Goal: Task Accomplishment & Management: Complete application form

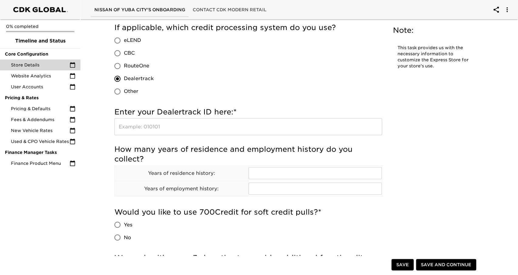
scroll to position [665, 0]
click at [254, 129] on input "text" at bounding box center [248, 126] width 268 height 17
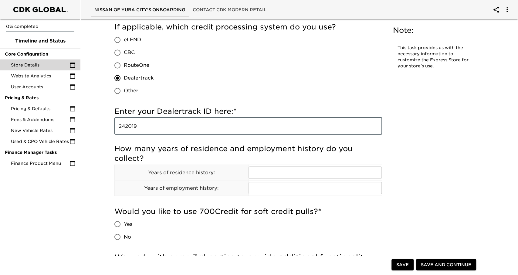
type input "242019"
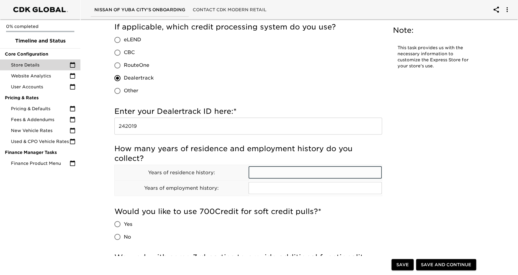
click at [287, 167] on input "text" at bounding box center [316, 173] width 134 height 12
type input "3"
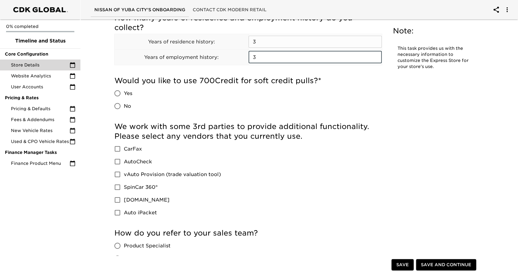
scroll to position [800, 0]
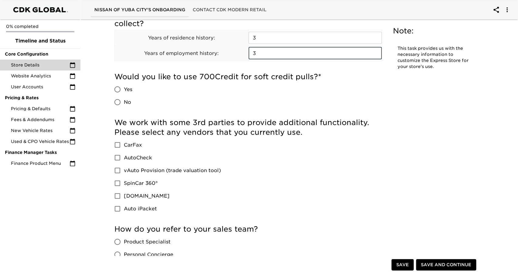
type input "3"
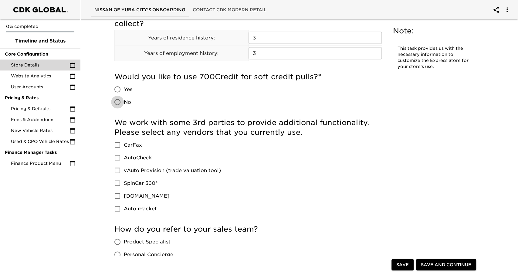
click at [123, 102] on input "No" at bounding box center [117, 102] width 13 height 13
radio input "true"
click at [124, 146] on span "CarFax" at bounding box center [133, 144] width 18 height 7
click at [124, 146] on input "CarFax" at bounding box center [117, 144] width 13 height 13
checkbox input "true"
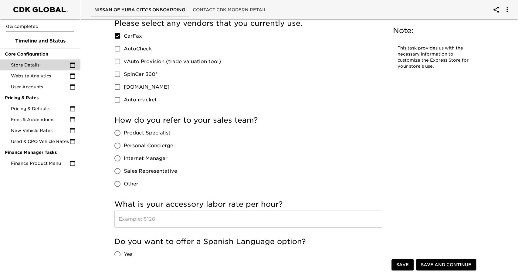
scroll to position [911, 0]
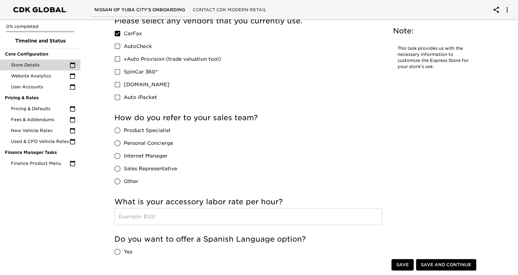
click at [146, 130] on span "Product Specialist" at bounding box center [147, 130] width 47 height 7
click at [124, 130] on input "Product Specialist" at bounding box center [117, 130] width 13 height 13
radio input "true"
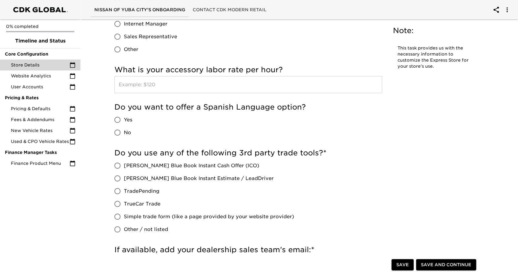
scroll to position [1043, 0]
drag, startPoint x: 123, startPoint y: 131, endPoint x: 126, endPoint y: 117, distance: 14.3
click at [126, 117] on div "Yes No" at bounding box center [125, 125] width 23 height 25
click at [126, 117] on span "Yes" at bounding box center [128, 119] width 8 height 7
click at [124, 117] on input "Yes" at bounding box center [117, 119] width 13 height 13
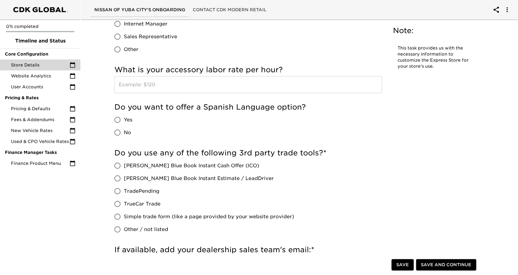
radio input "true"
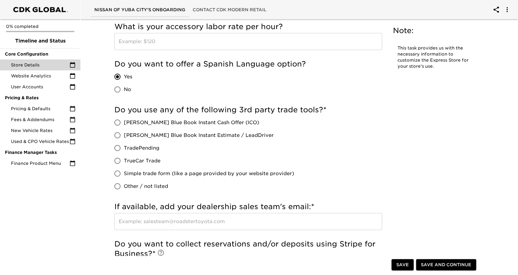
scroll to position [1086, 0]
click at [152, 123] on span "[PERSON_NAME] Blue Book Instant Cash Offer (ICO)" at bounding box center [191, 122] width 135 height 7
click at [124, 123] on input "[PERSON_NAME] Blue Book Instant Cash Offer (ICO)" at bounding box center [117, 122] width 13 height 13
radio input "true"
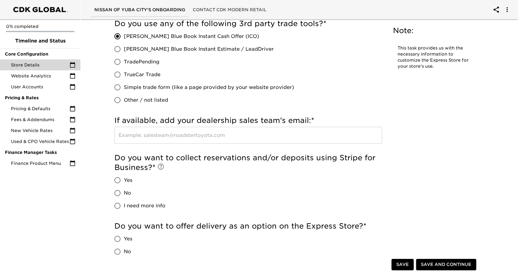
scroll to position [1172, 0]
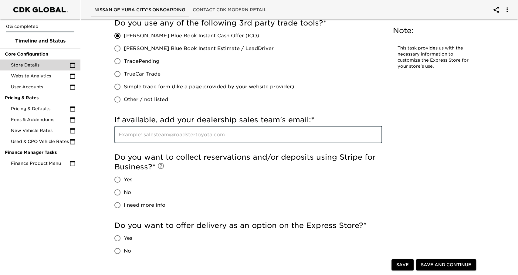
click at [153, 140] on input "text" at bounding box center [248, 134] width 268 height 17
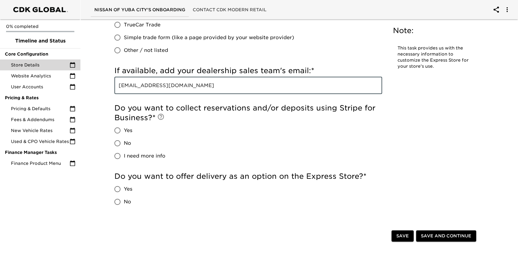
scroll to position [1222, 0]
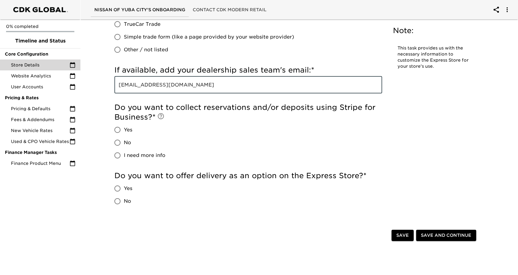
type input "[EMAIL_ADDRESS][DOMAIN_NAME]"
click at [115, 144] on input "No" at bounding box center [117, 142] width 13 height 13
radio input "true"
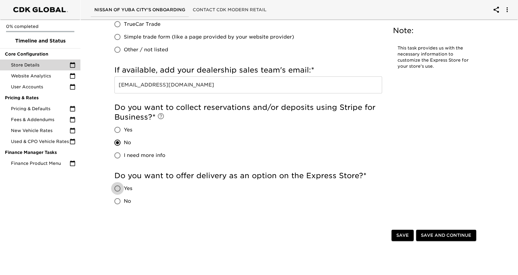
click at [119, 189] on input "Yes" at bounding box center [117, 188] width 13 height 13
radio input "true"
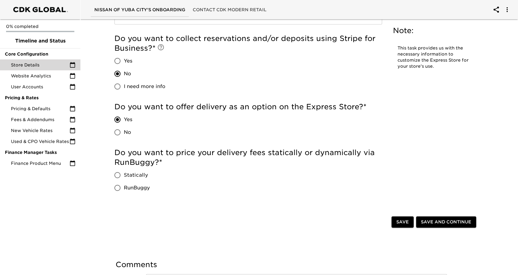
scroll to position [1294, 0]
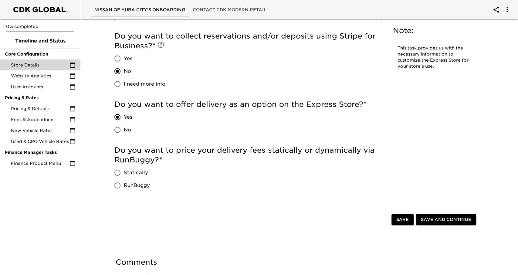
click at [131, 187] on span "RunBuggy" at bounding box center [137, 185] width 26 height 7
click at [124, 187] on input "RunBuggy" at bounding box center [117, 185] width 13 height 13
radio input "true"
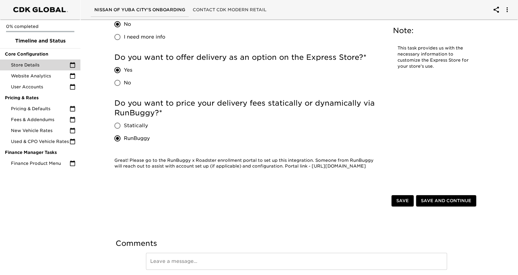
scroll to position [1342, 0]
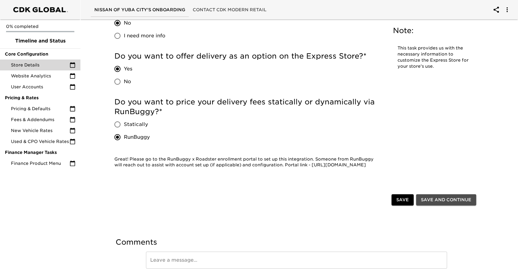
click at [450, 203] on span "Save and Continue" at bounding box center [446, 200] width 50 height 8
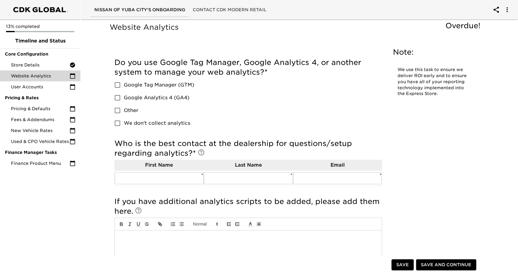
click at [128, 115] on label "Other" at bounding box center [152, 110] width 83 height 13
click at [124, 115] on input "Other" at bounding box center [117, 110] width 13 height 13
checkbox input "true"
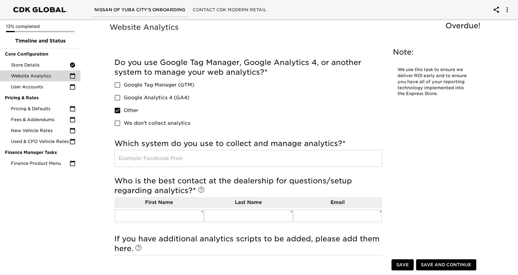
click at [133, 126] on span "We don't collect analytics" at bounding box center [157, 123] width 66 height 7
click at [124, 126] on input "We don't collect analytics" at bounding box center [117, 123] width 13 height 13
checkbox input "true"
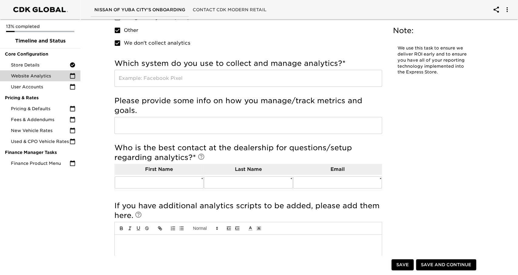
scroll to position [80, 0]
click at [126, 26] on label "Other" at bounding box center [152, 30] width 83 height 13
click at [124, 26] on input "Other" at bounding box center [117, 30] width 13 height 13
checkbox input "false"
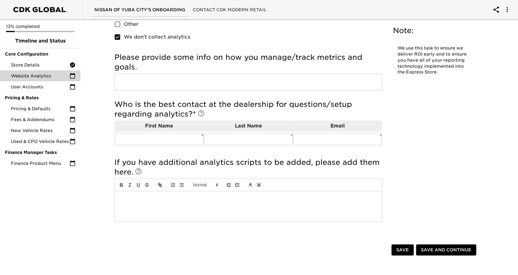
scroll to position [87, 0]
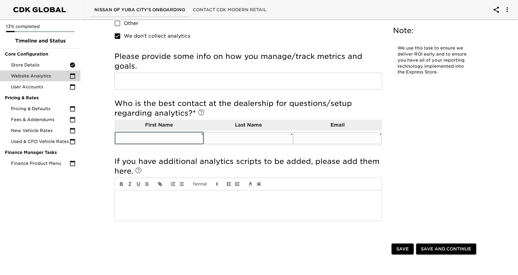
click at [167, 141] on input "text" at bounding box center [159, 138] width 89 height 12
type input "[PERSON_NAME]"
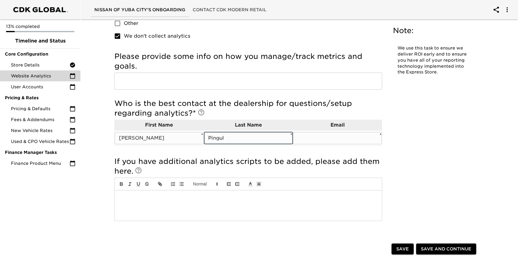
type input "Pingul"
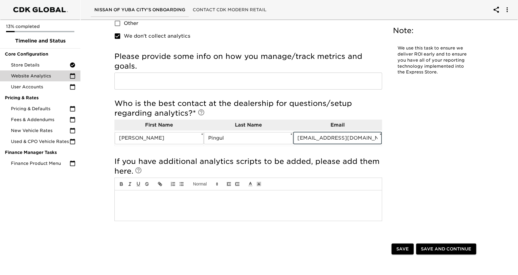
type input "[EMAIL_ADDRESS][DOMAIN_NAME]"
click at [424, 250] on span "Save and Continue" at bounding box center [446, 249] width 50 height 8
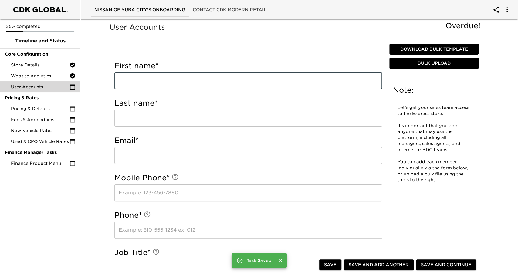
click at [237, 89] on input "text" at bounding box center [248, 80] width 268 height 17
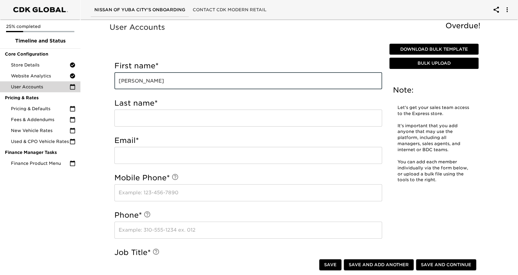
type input "[PERSON_NAME]"
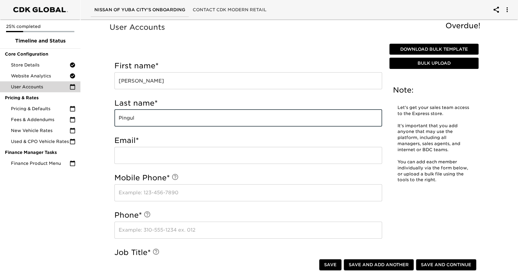
type input "Pingul"
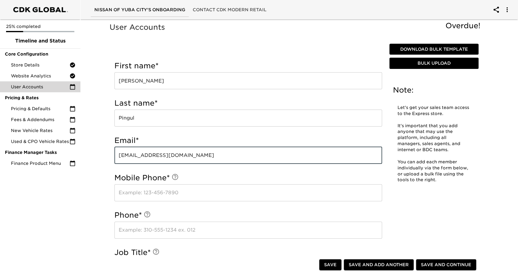
type input "[EMAIL_ADDRESS][DOMAIN_NAME]"
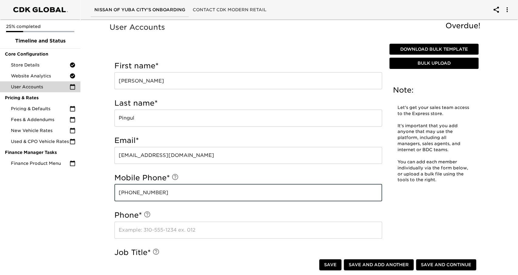
scroll to position [96, 0]
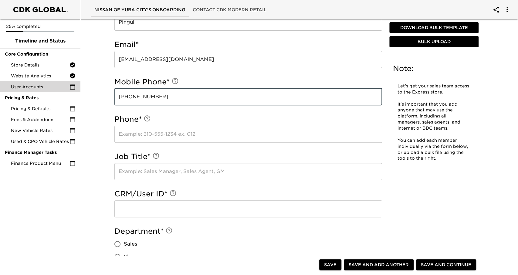
type input "[PHONE_NUMBER]"
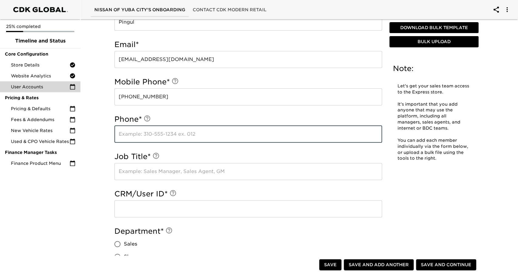
paste input "[PHONE_NUMBER]"
type input "[PHONE_NUMBER]"
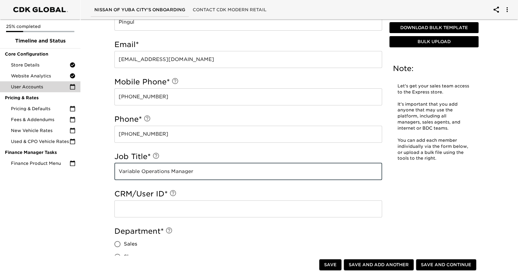
type input "Variable Operations Manager"
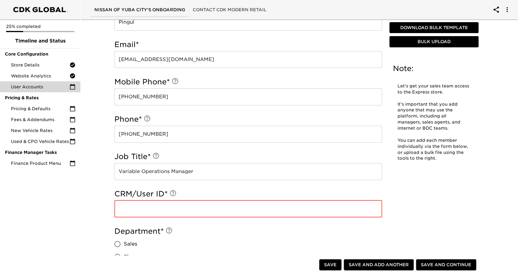
paste input "4302910"
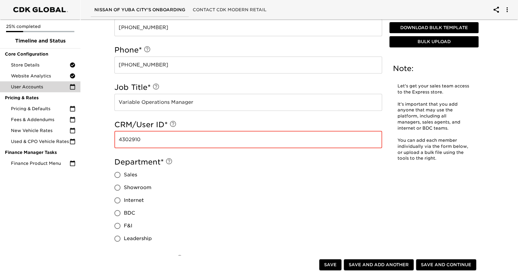
scroll to position [169, 0]
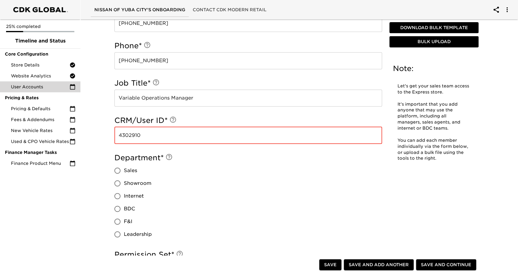
type input "4302910"
click at [95, 188] on div "User Accounts Overdue! Note: Let's get your sales team access to the Express st…" at bounding box center [296, 149] width 440 height 602
click at [127, 170] on span "Sales" at bounding box center [130, 170] width 13 height 7
click at [124, 170] on input "Sales" at bounding box center [117, 170] width 13 height 13
radio input "true"
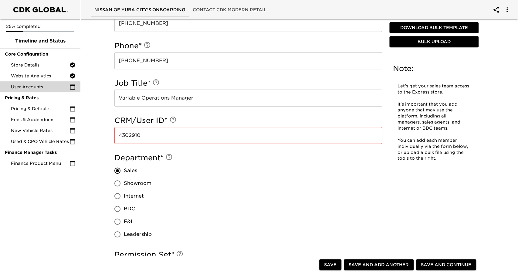
click at [130, 233] on span "Leadership" at bounding box center [138, 234] width 28 height 7
click at [124, 233] on input "Leadership" at bounding box center [117, 234] width 13 height 13
radio input "true"
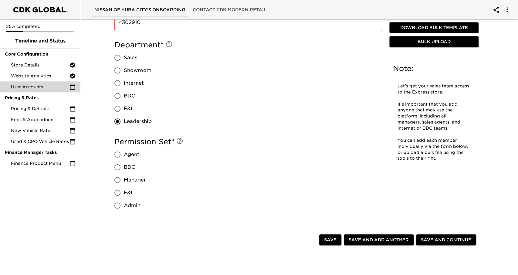
scroll to position [283, 0]
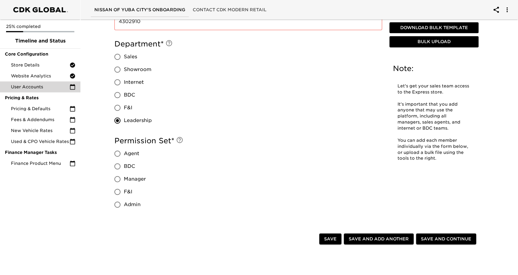
click at [131, 203] on span "Admin" at bounding box center [132, 204] width 17 height 7
click at [124, 203] on input "Admin" at bounding box center [117, 204] width 13 height 13
radio input "true"
click at [437, 241] on span "Save and Continue" at bounding box center [446, 239] width 50 height 8
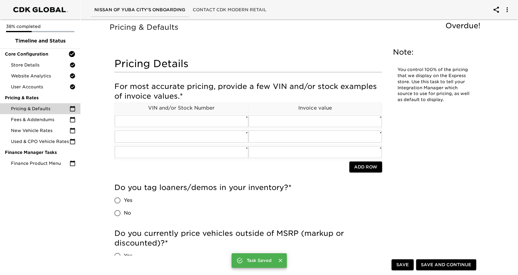
click at [77, 186] on div "38% completed Timeline and Status Core Configuration Store Details Website Anal…" at bounding box center [40, 137] width 80 height 275
